Goal: Transaction & Acquisition: Purchase product/service

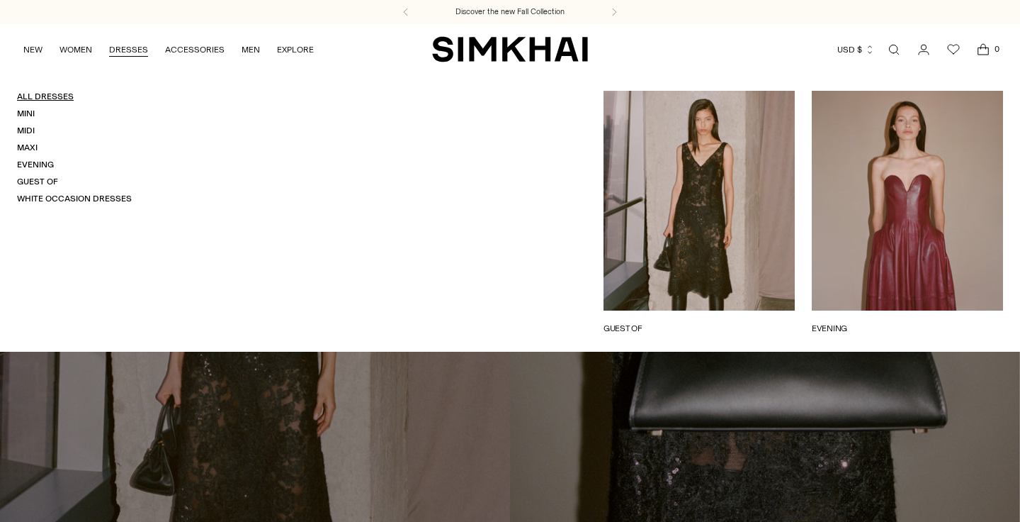
click at [45, 98] on link "All Dresses" at bounding box center [45, 96] width 57 height 10
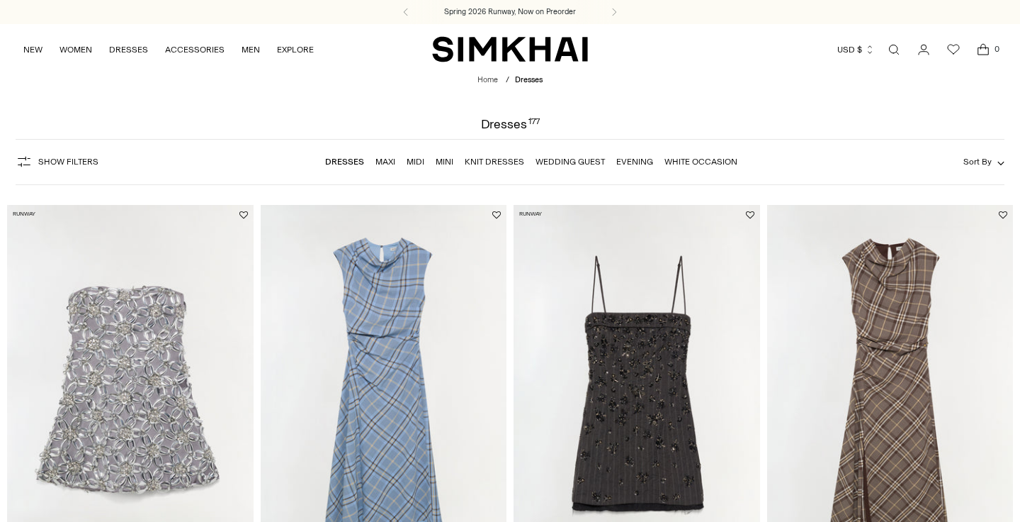
click at [57, 151] on button "Show Filters" at bounding box center [57, 161] width 83 height 23
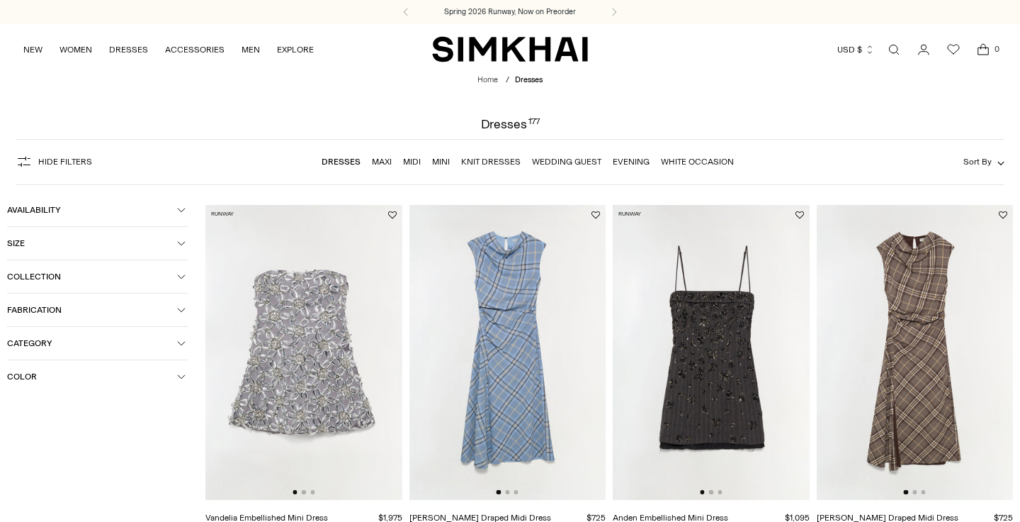
click at [42, 366] on button "Color" at bounding box center [97, 376] width 181 height 33
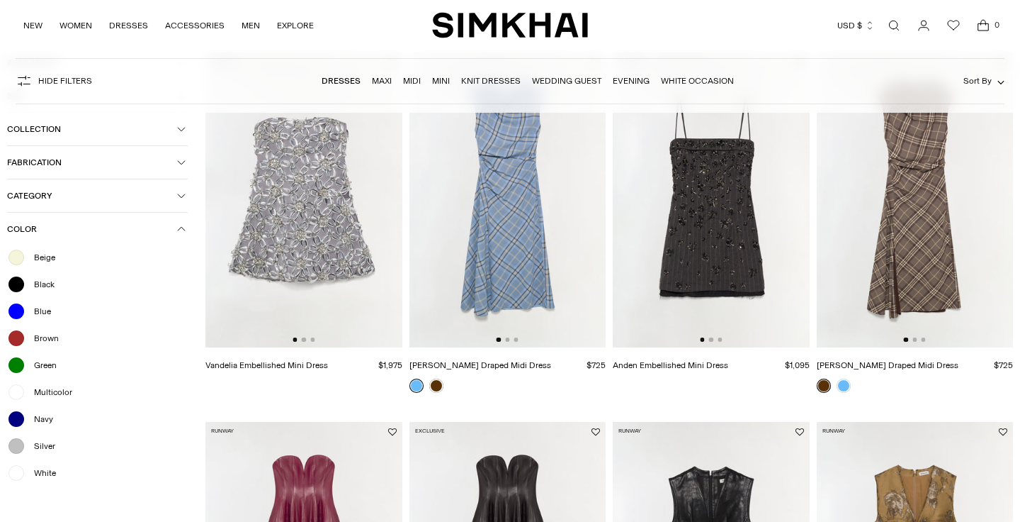
click at [48, 254] on span "Beige" at bounding box center [41, 257] width 30 height 13
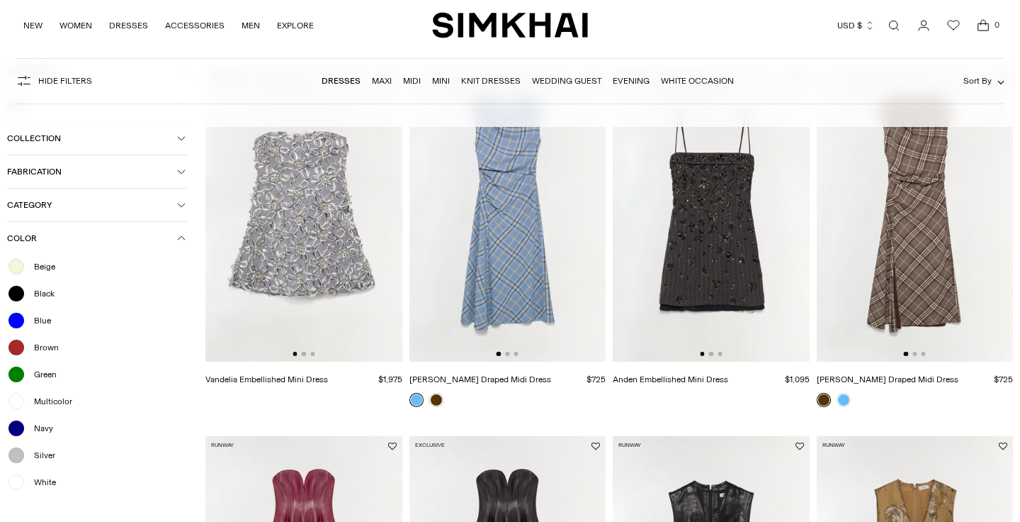
scroll to position [636, 0]
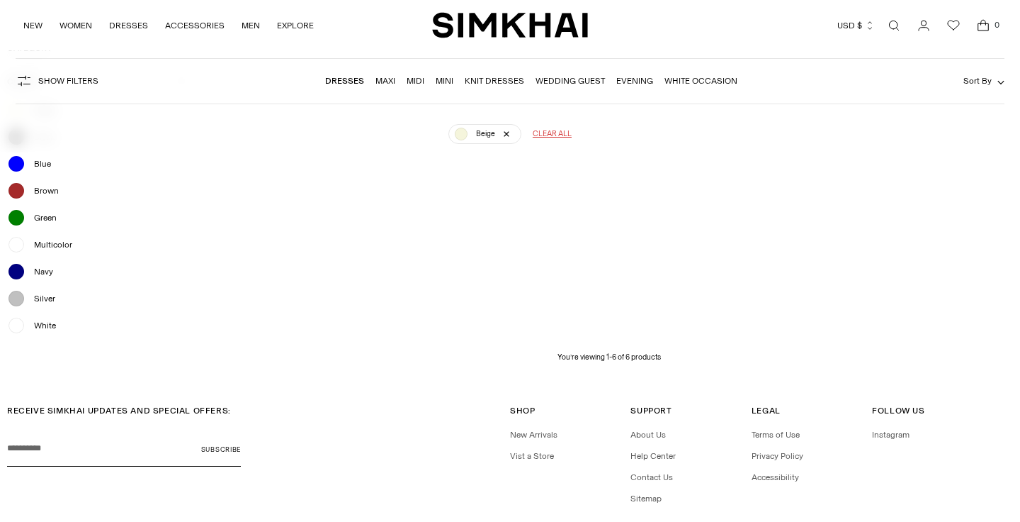
scroll to position [104, 0]
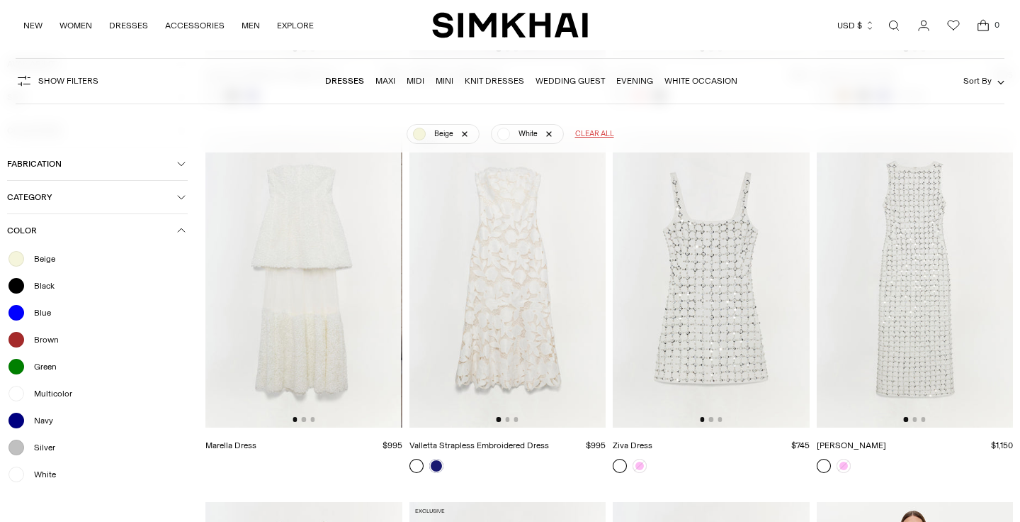
scroll to position [823, 0]
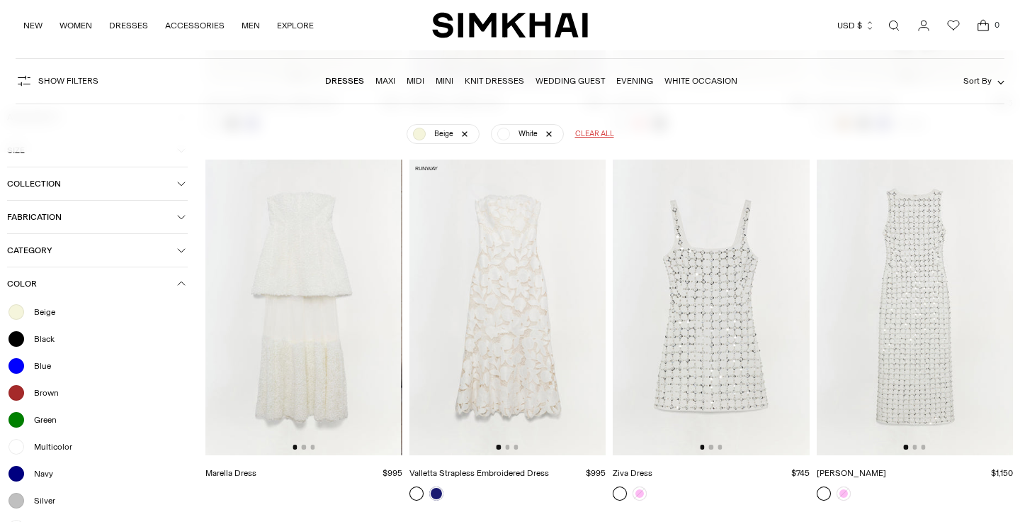
click at [468, 213] on img at bounding box center [508, 306] width 197 height 295
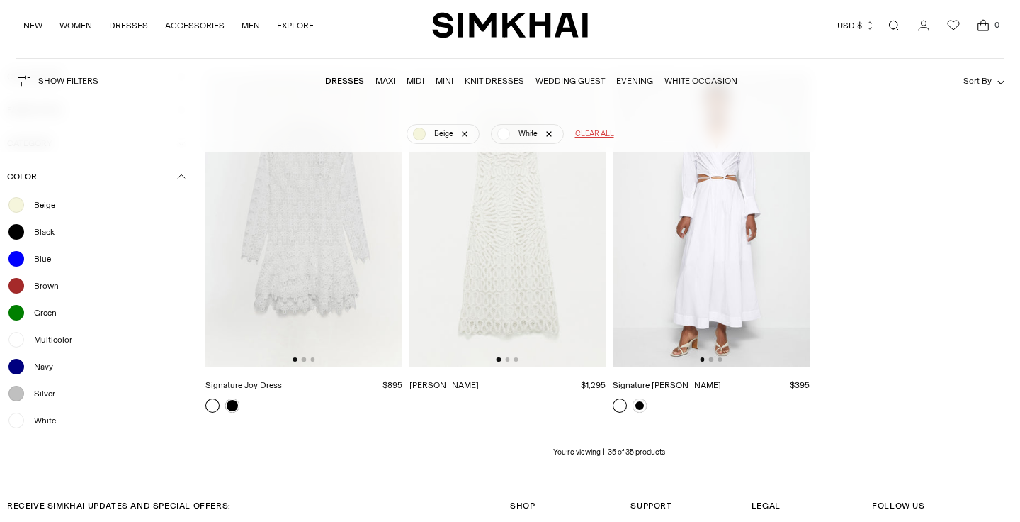
scroll to position [3050, 0]
